Goal: Task Accomplishment & Management: Manage account settings

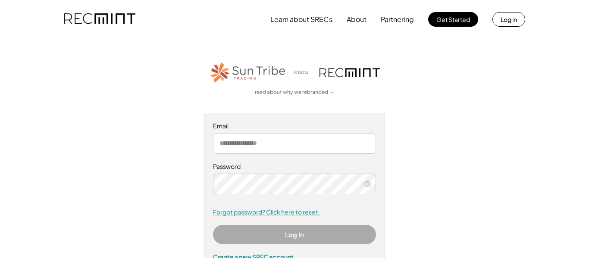
type input "**********"
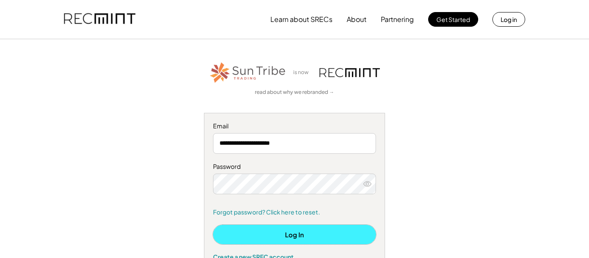
click at [261, 232] on button "Log In" at bounding box center [294, 234] width 163 height 19
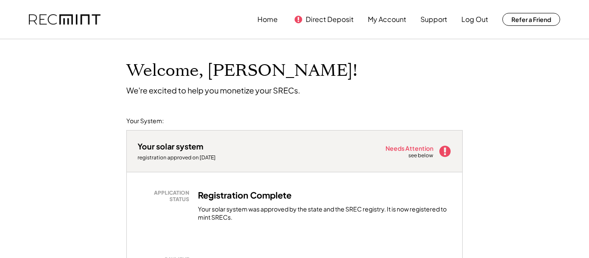
click at [241, 91] on div "We're excited to help you monetize your SRECs." at bounding box center [213, 90] width 174 height 10
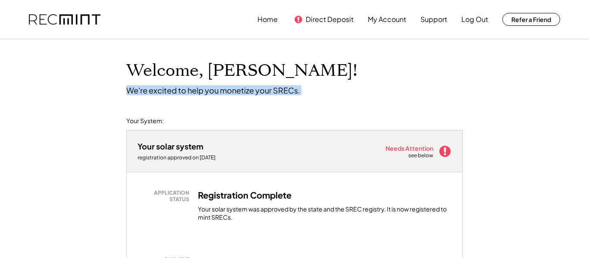
click at [241, 91] on div "We're excited to help you monetize your SRECs." at bounding box center [213, 90] width 174 height 10
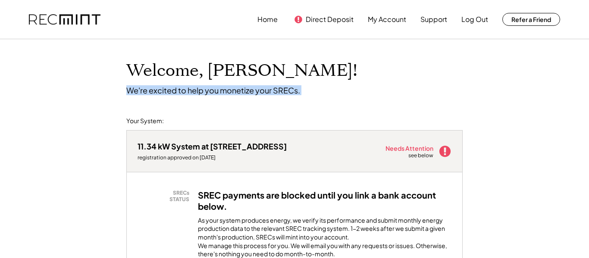
click at [208, 92] on div "We're excited to help you monetize your SRECs." at bounding box center [213, 90] width 174 height 10
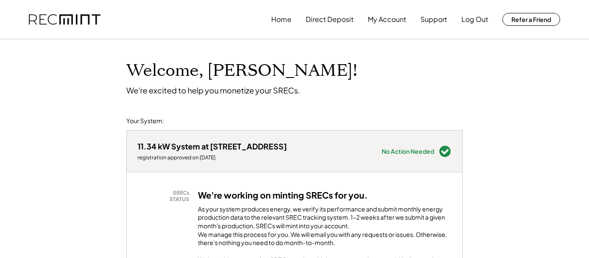
click at [220, 92] on div "We're excited to help you monetize your SRECs." at bounding box center [213, 90] width 174 height 10
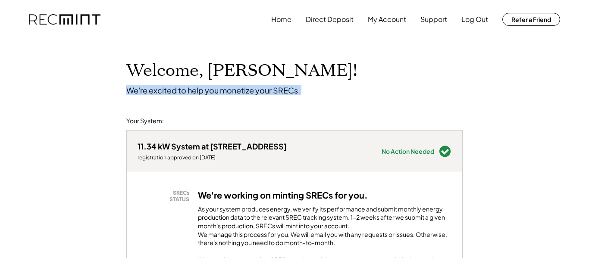
click at [220, 92] on div "We're excited to help you monetize your SRECs." at bounding box center [213, 90] width 174 height 10
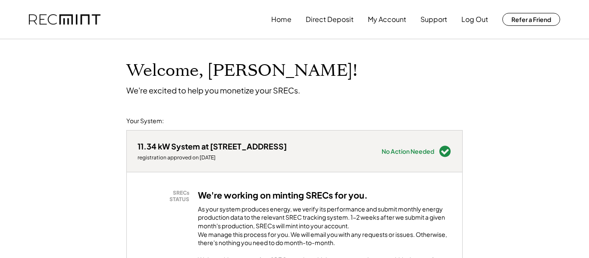
click at [212, 118] on div "Your System:" at bounding box center [295, 121] width 354 height 9
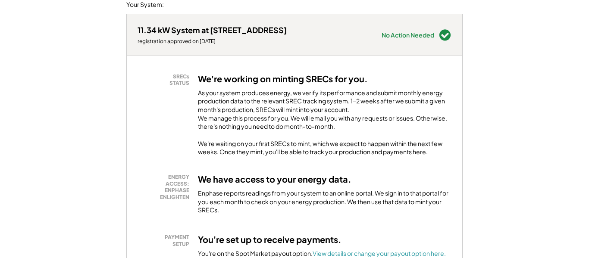
scroll to position [124, 0]
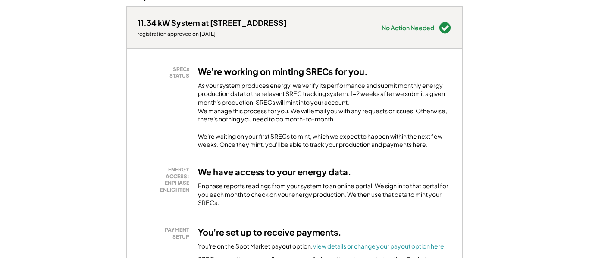
click at [227, 97] on div "As your system produces energy, we verify its performance and submit monthly en…" at bounding box center [324, 104] width 253 height 47
click at [259, 88] on div "As your system produces energy, we verify its performance and submit monthly en…" at bounding box center [324, 104] width 253 height 47
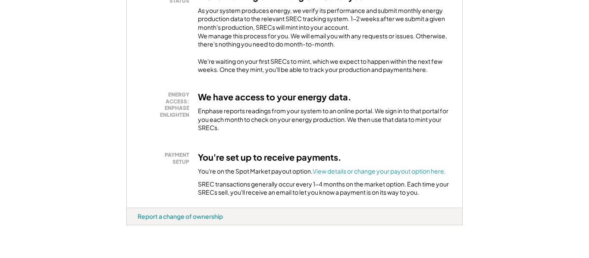
scroll to position [207, 0]
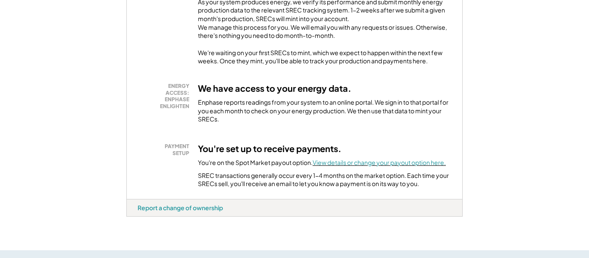
click at [355, 166] on font "View details or change your payout option here." at bounding box center [379, 163] width 133 height 8
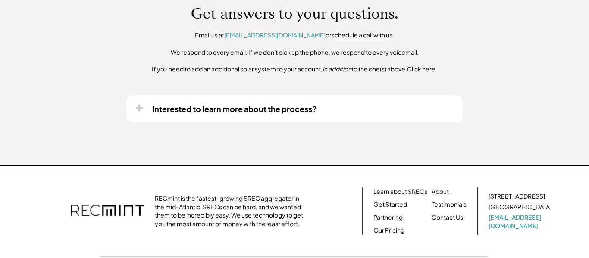
scroll to position [691, 0]
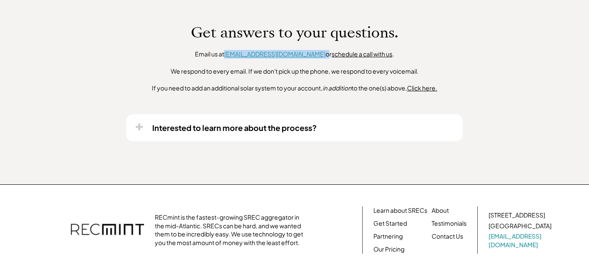
drag, startPoint x: 303, startPoint y: 63, endPoint x: 247, endPoint y: 61, distance: 55.6
click at [247, 59] on div "Email us at help@recmint.com or schedule a call with us ." at bounding box center [294, 54] width 199 height 9
copy div "[EMAIL_ADDRESS][DOMAIN_NAME]"
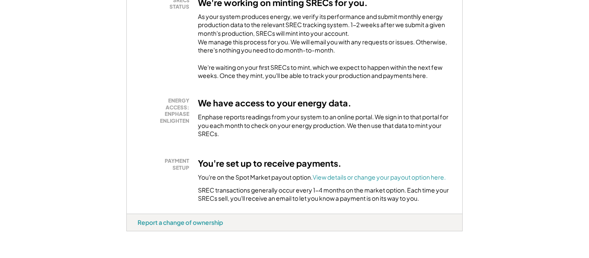
scroll to position [191, 0]
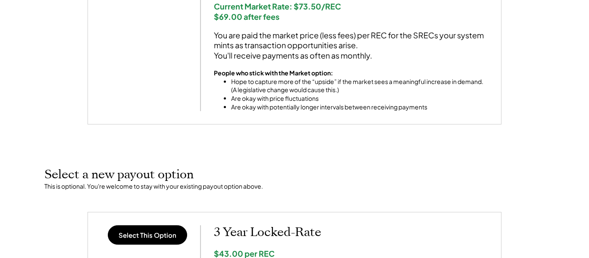
scroll to position [202, 0]
